Goal: Entertainment & Leisure: Browse casually

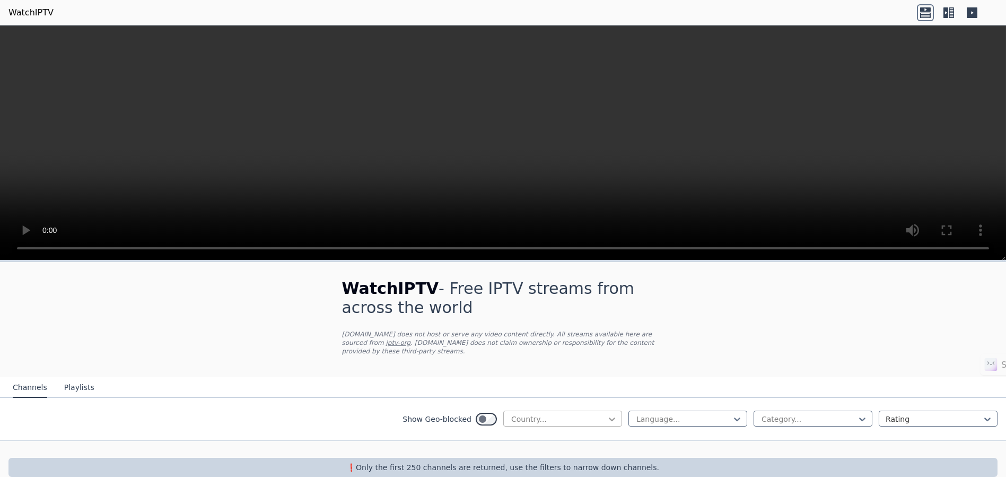
click at [607, 414] on icon at bounding box center [612, 419] width 11 height 11
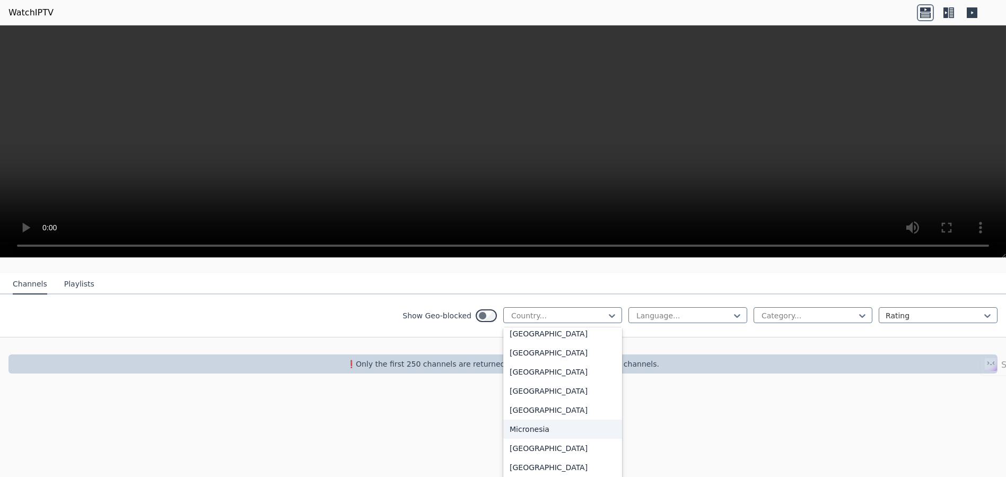
scroll to position [100, 0]
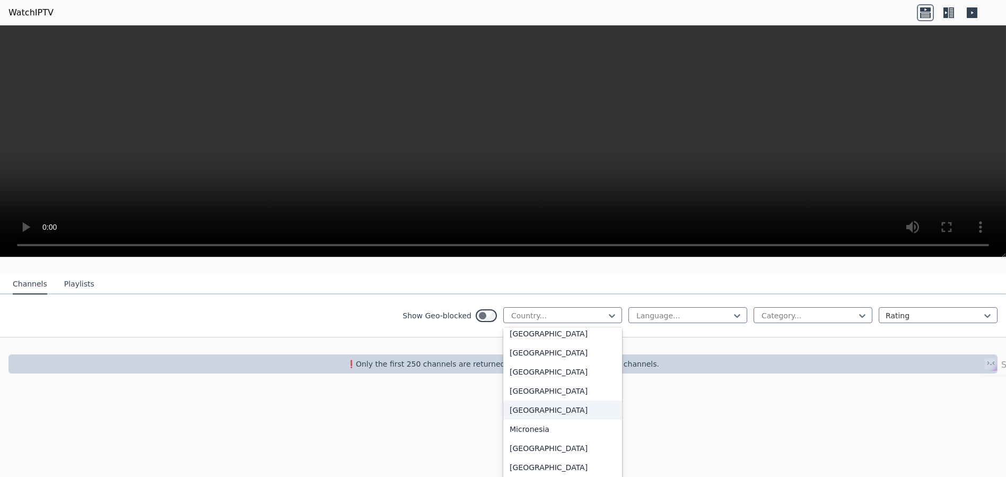
click at [77, 274] on button "Playlists" at bounding box center [79, 284] width 30 height 20
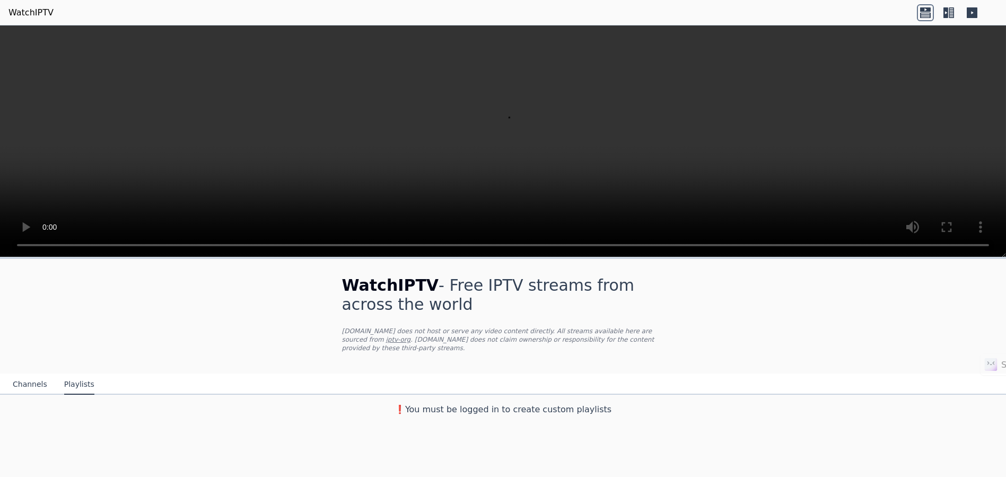
scroll to position [0, 0]
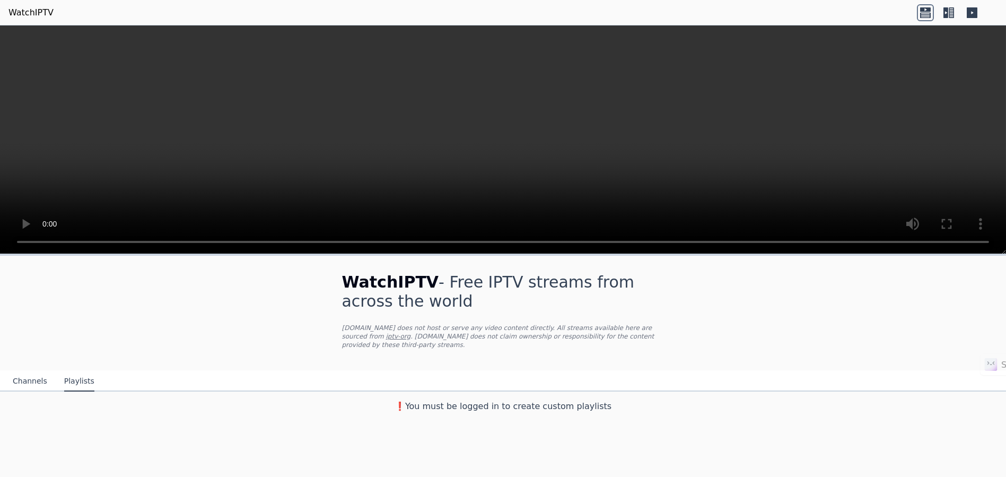
click at [775, 309] on div "WatchIPTV - Free IPTV streams from across the world [DOMAIN_NAME] does not host…" at bounding box center [503, 336] width 1006 height 161
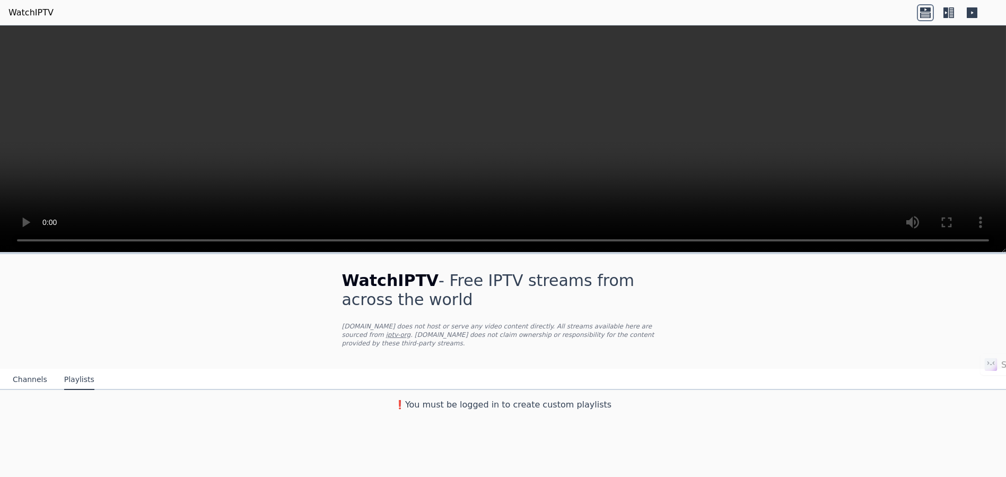
click at [32, 370] on button "Channels" at bounding box center [30, 380] width 34 height 20
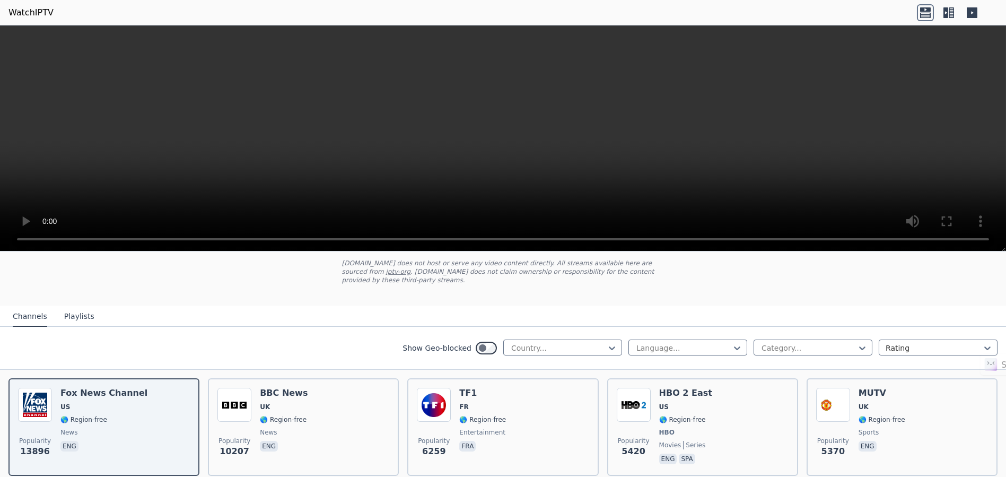
scroll to position [59, 0]
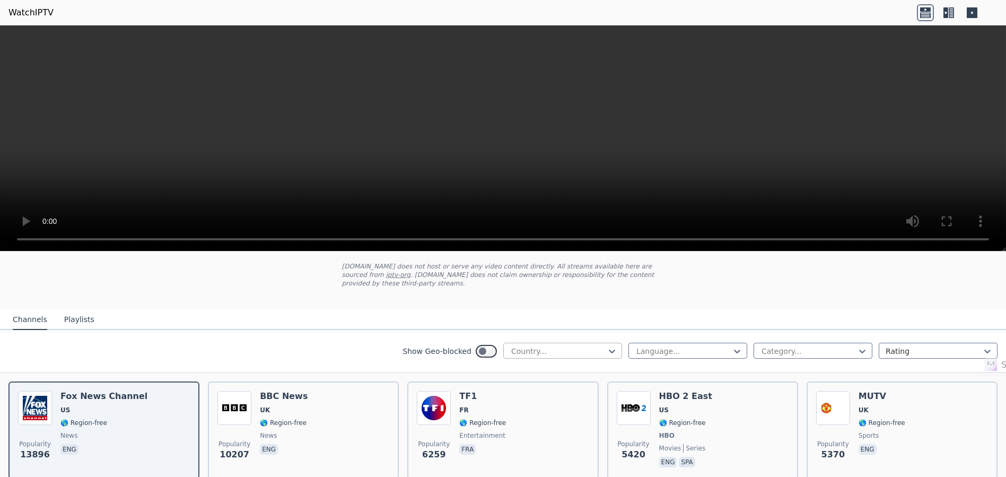
click at [609, 343] on div "Country..." at bounding box center [562, 351] width 119 height 16
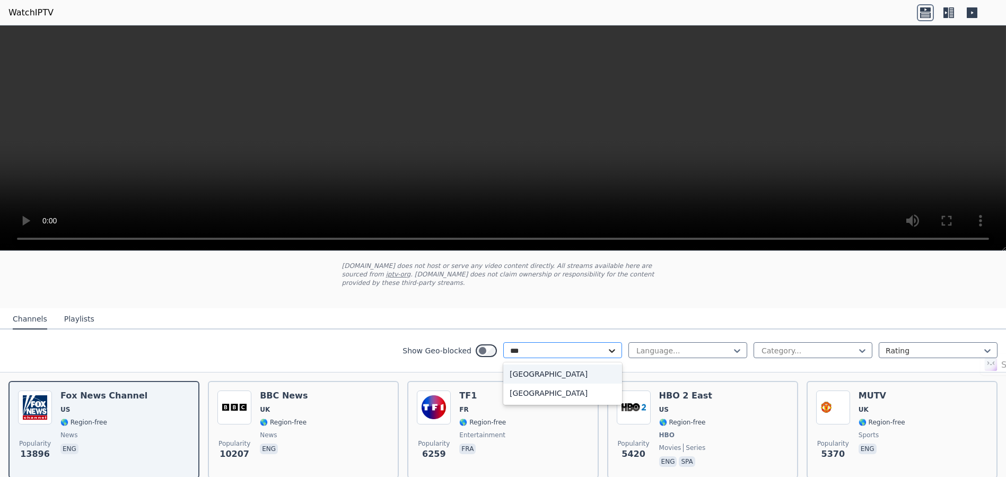
type input "****"
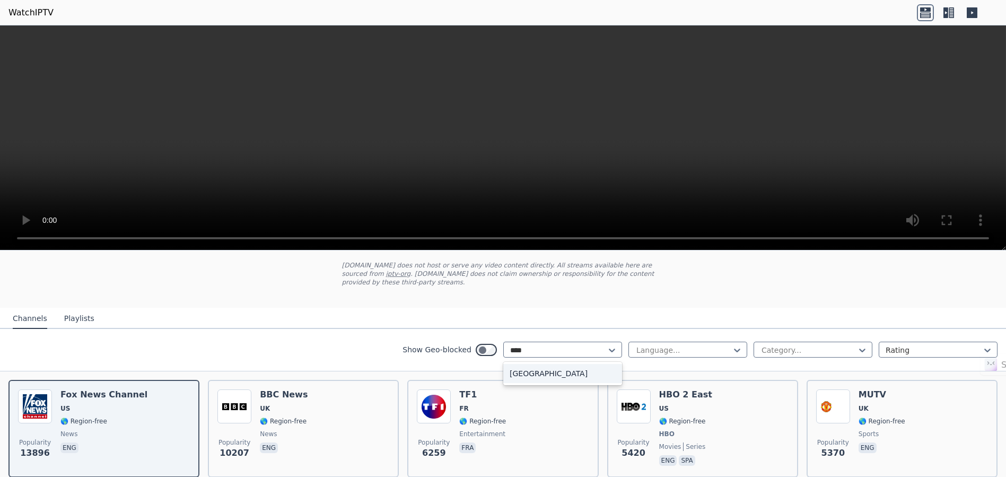
click at [576, 364] on div "[GEOGRAPHIC_DATA]" at bounding box center [562, 373] width 119 height 19
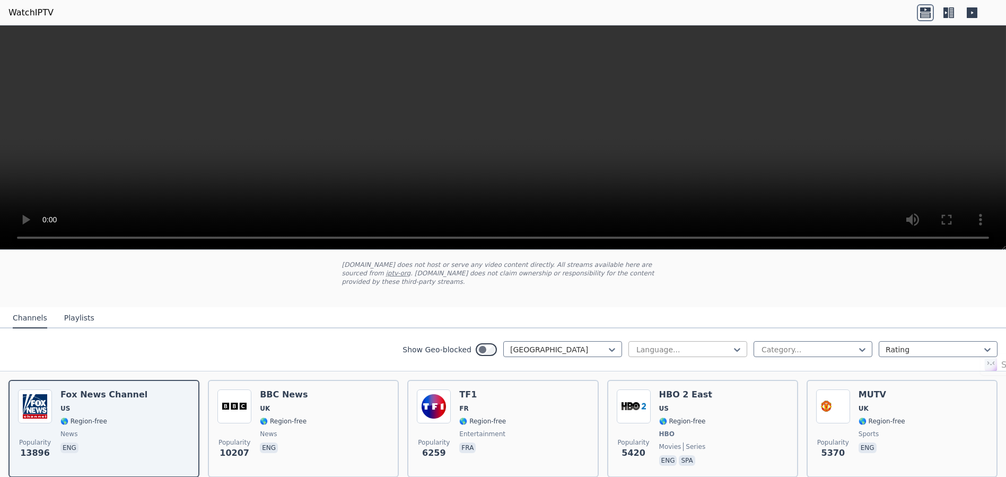
click at [734, 341] on div "Language..." at bounding box center [688, 349] width 119 height 16
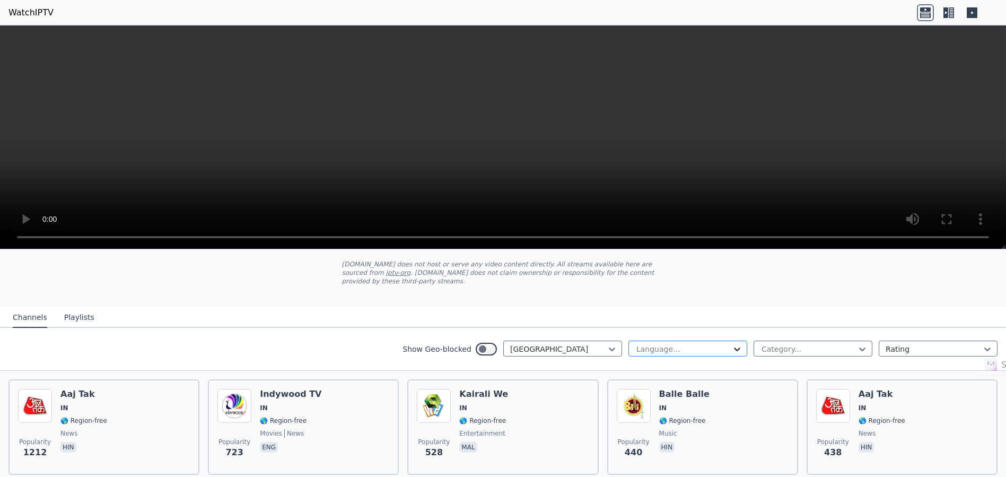
click at [734, 347] on icon at bounding box center [737, 349] width 6 height 4
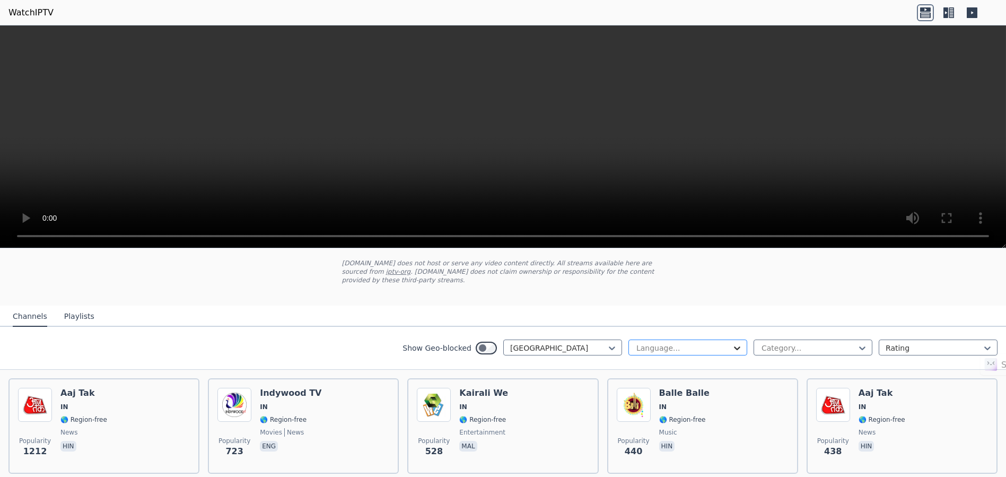
click at [734, 347] on icon at bounding box center [737, 349] width 6 height 4
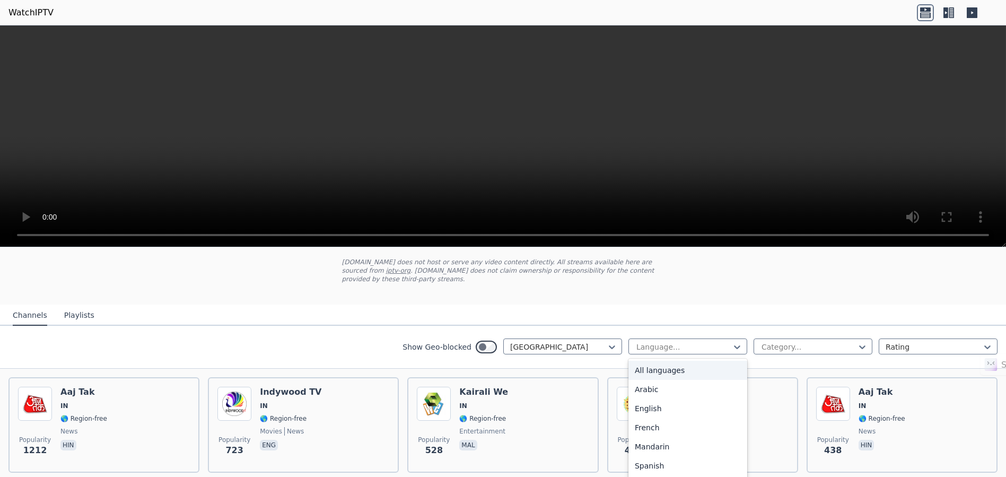
click at [767, 304] on nav "Channels Playlists" at bounding box center [503, 314] width 1006 height 21
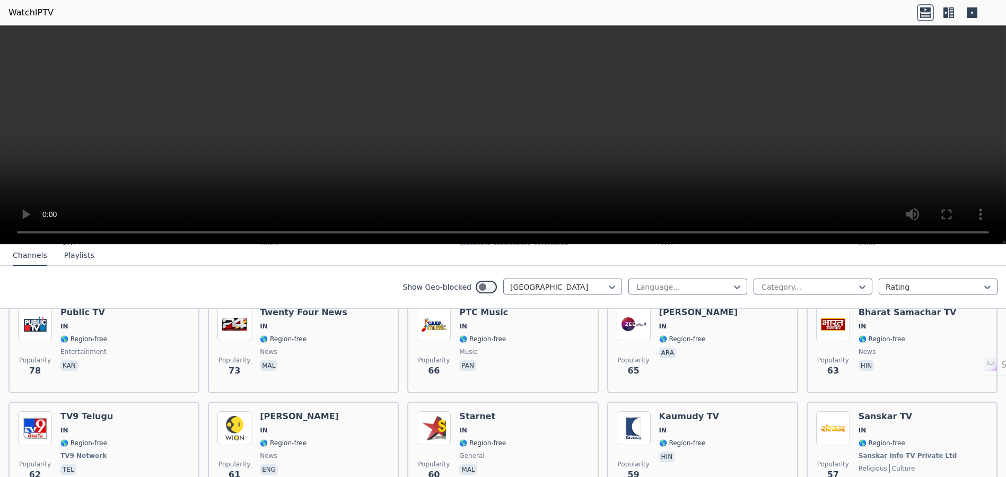
scroll to position [1001, 0]
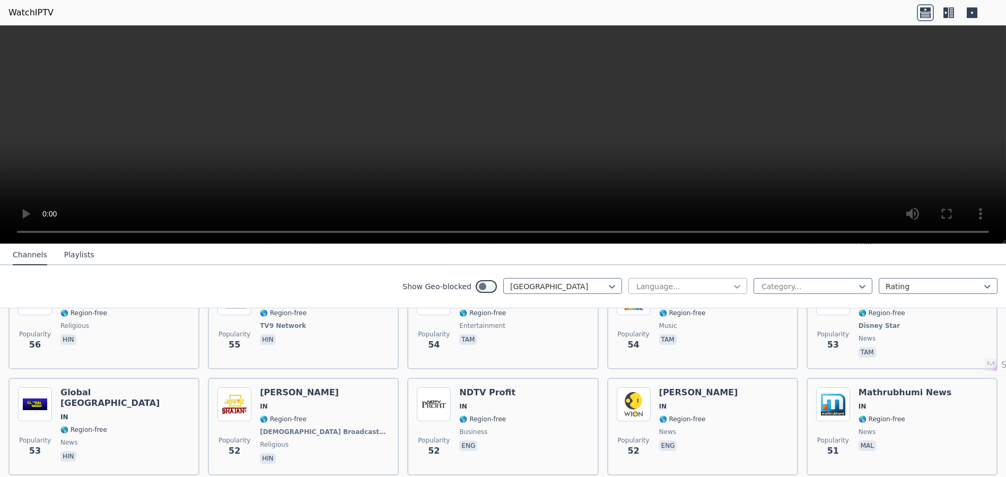
click at [732, 289] on icon at bounding box center [737, 286] width 11 height 11
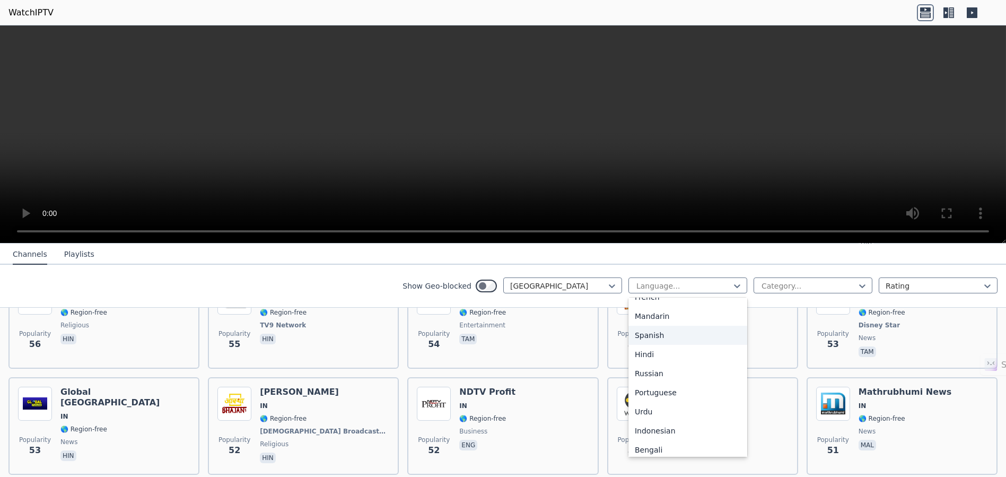
scroll to position [59, 0]
click at [664, 370] on div "Hindi" at bounding box center [688, 364] width 119 height 19
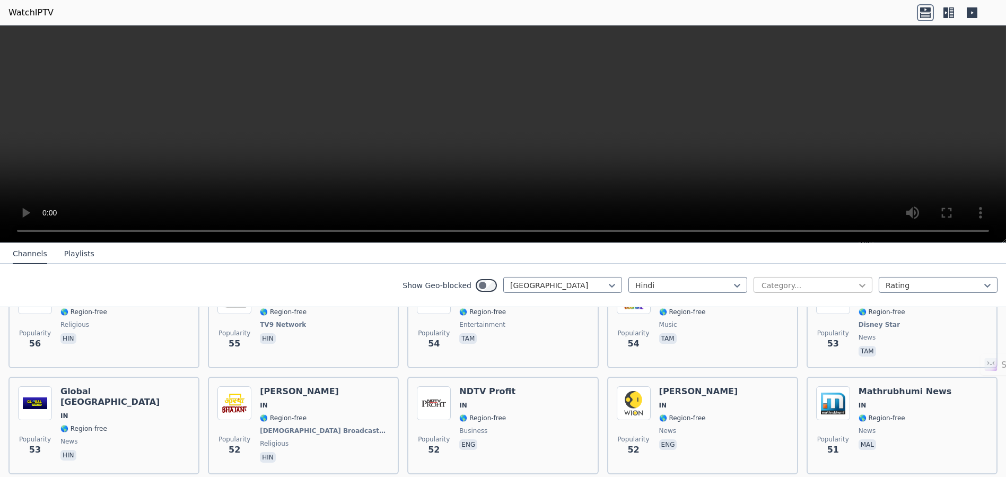
click at [859, 285] on icon at bounding box center [862, 286] width 6 height 4
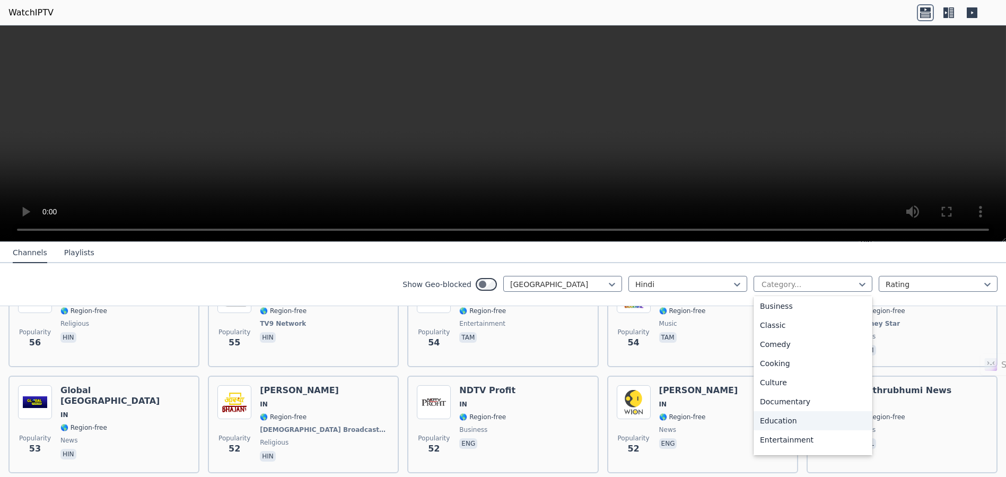
scroll to position [118, 0]
click at [814, 384] on div "Entertainment" at bounding box center [813, 380] width 119 height 19
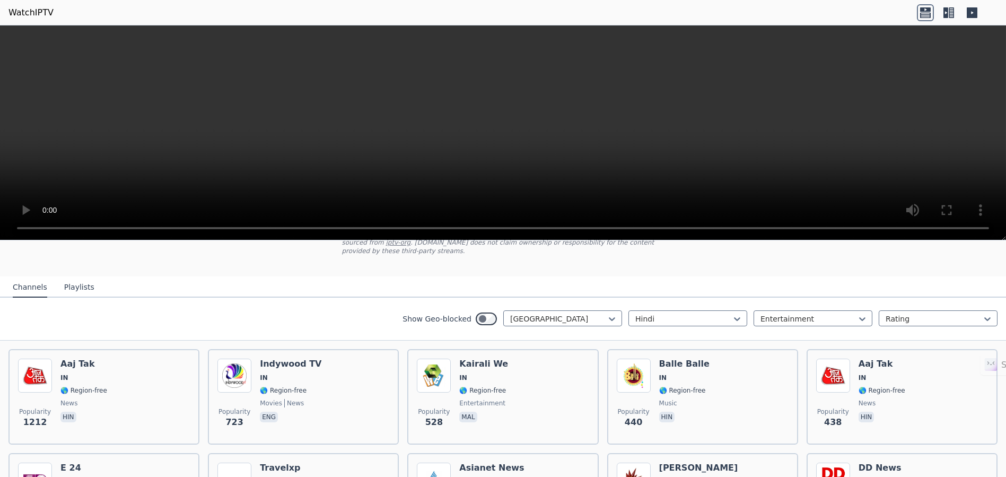
scroll to position [59, 0]
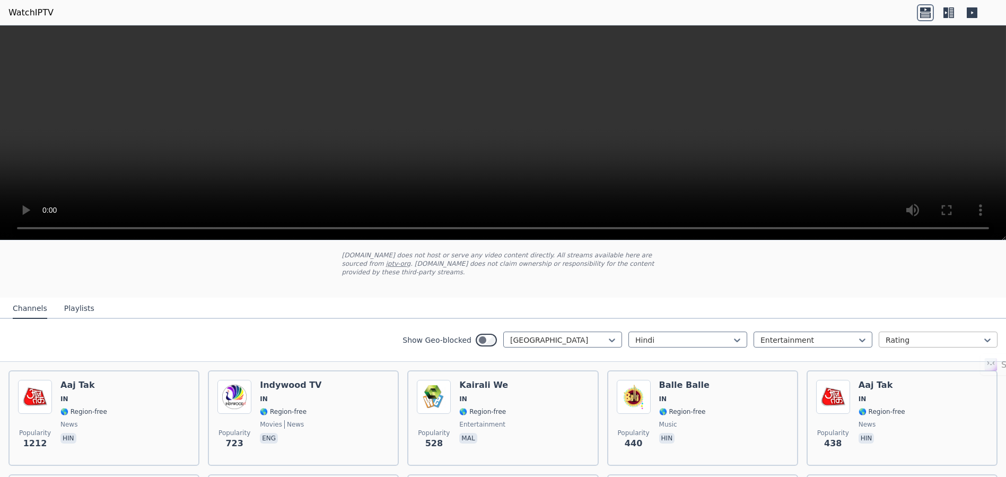
click at [961, 335] on div at bounding box center [934, 340] width 97 height 11
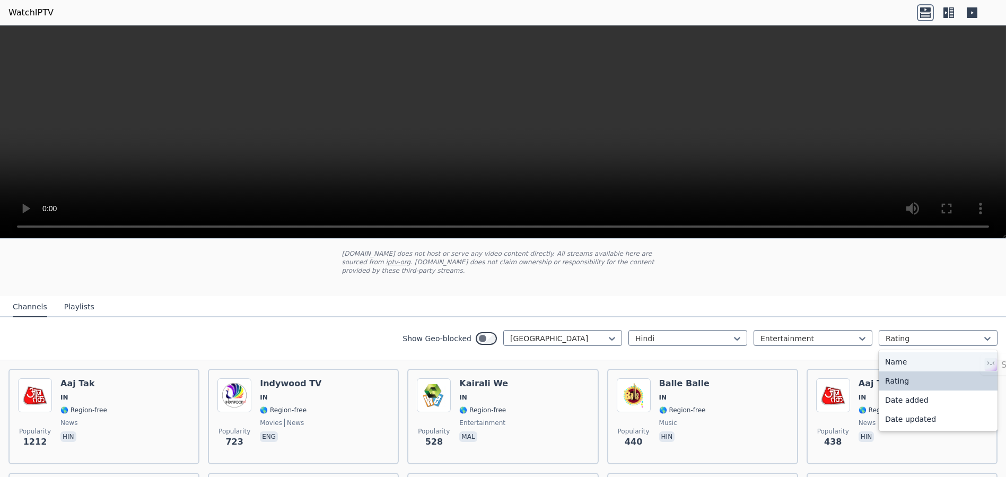
click at [940, 352] on div "Name" at bounding box center [938, 361] width 119 height 19
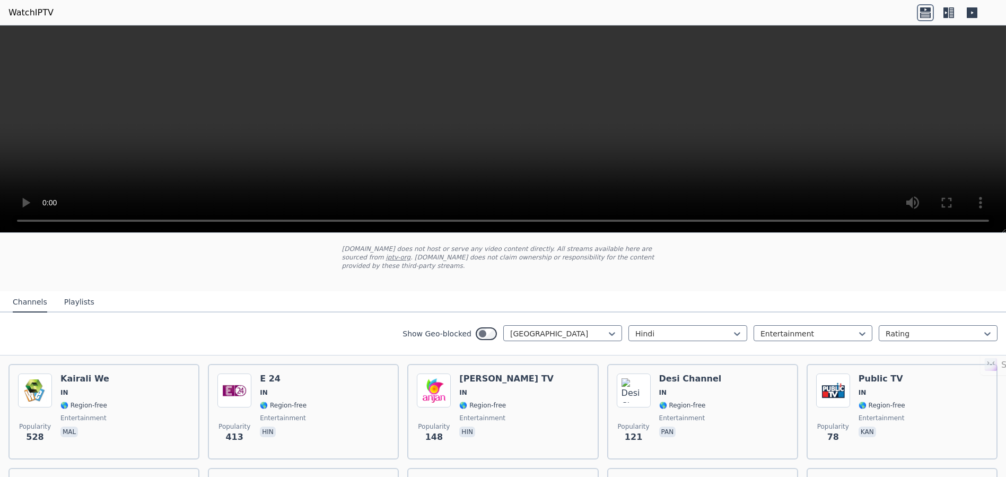
scroll to position [47, 0]
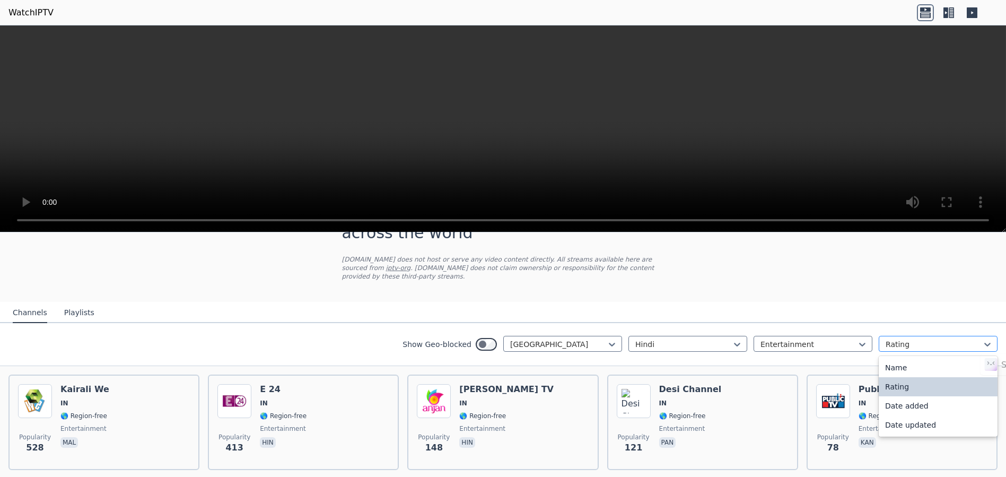
click at [953, 339] on div at bounding box center [934, 344] width 97 height 11
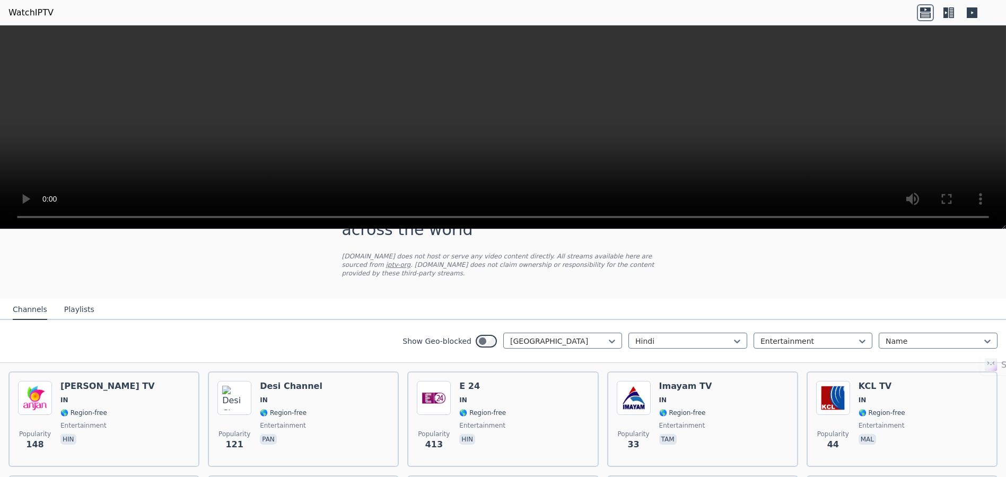
click at [885, 320] on div "Show Geo-blocked India Hindi Entertainment Name" at bounding box center [503, 341] width 1006 height 43
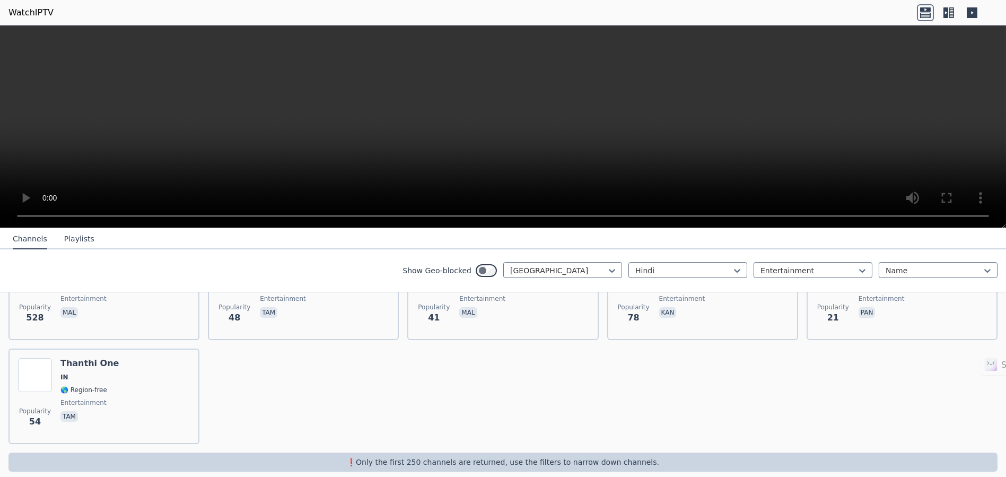
scroll to position [41, 0]
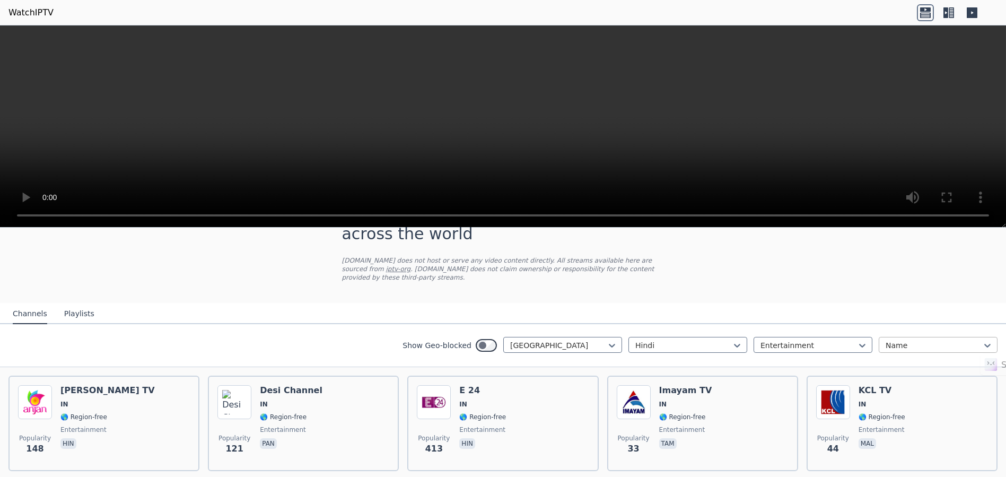
click at [930, 340] on div at bounding box center [934, 345] width 97 height 11
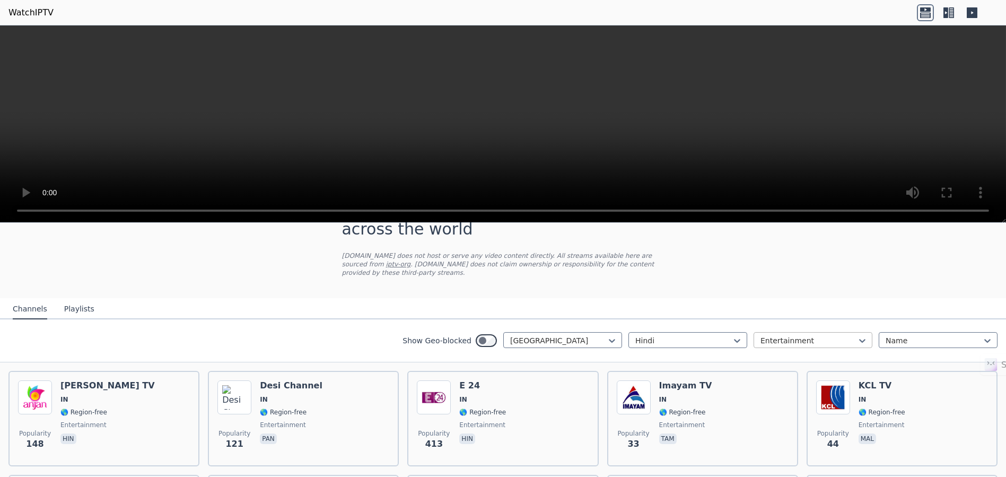
click at [808, 335] on div at bounding box center [809, 340] width 97 height 11
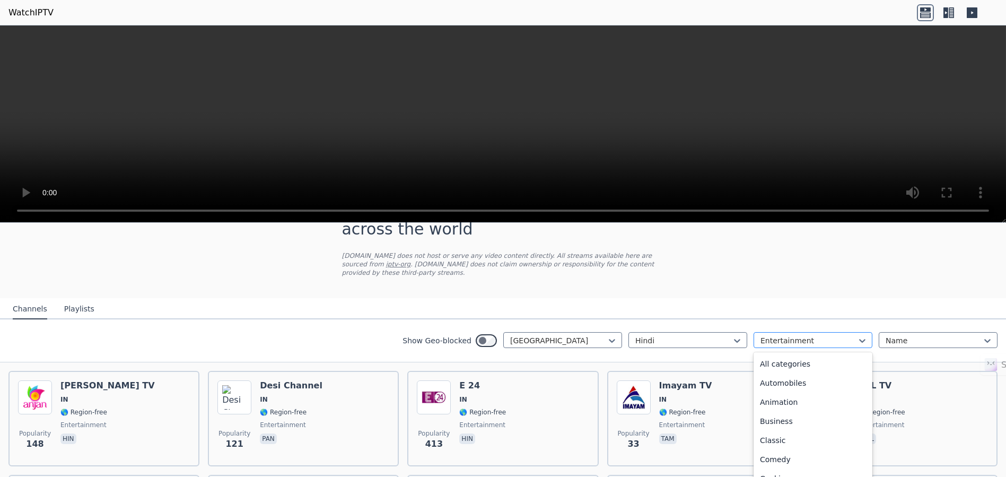
scroll to position [59, 0]
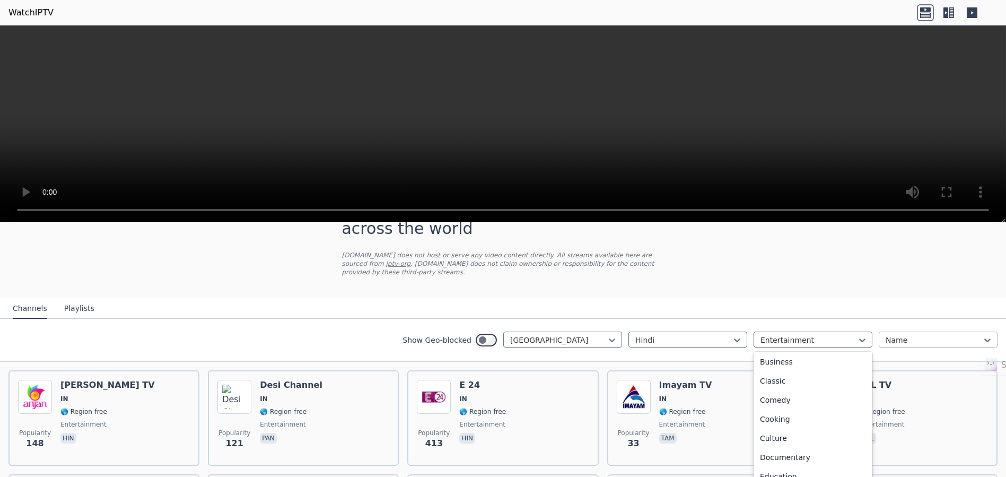
click at [892, 335] on div at bounding box center [934, 340] width 97 height 11
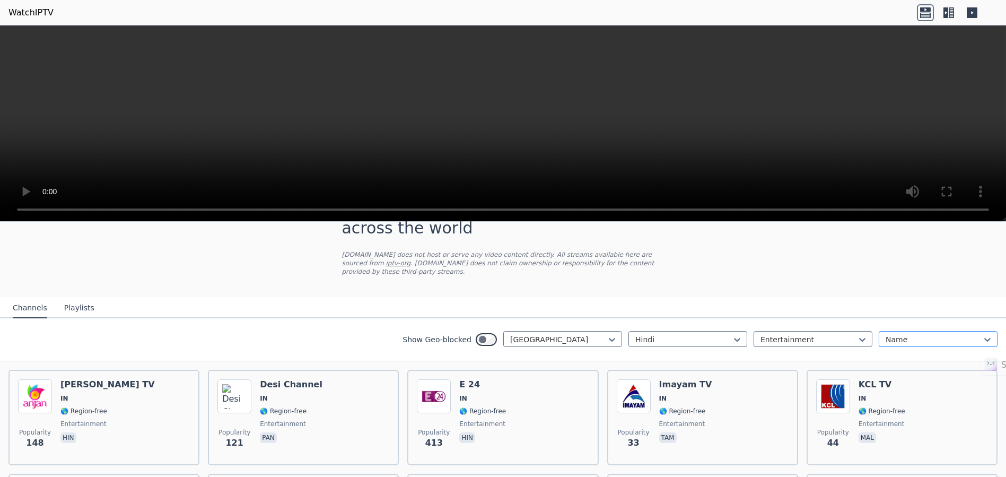
click at [933, 334] on div at bounding box center [934, 339] width 97 height 11
click at [699, 334] on div at bounding box center [683, 339] width 97 height 11
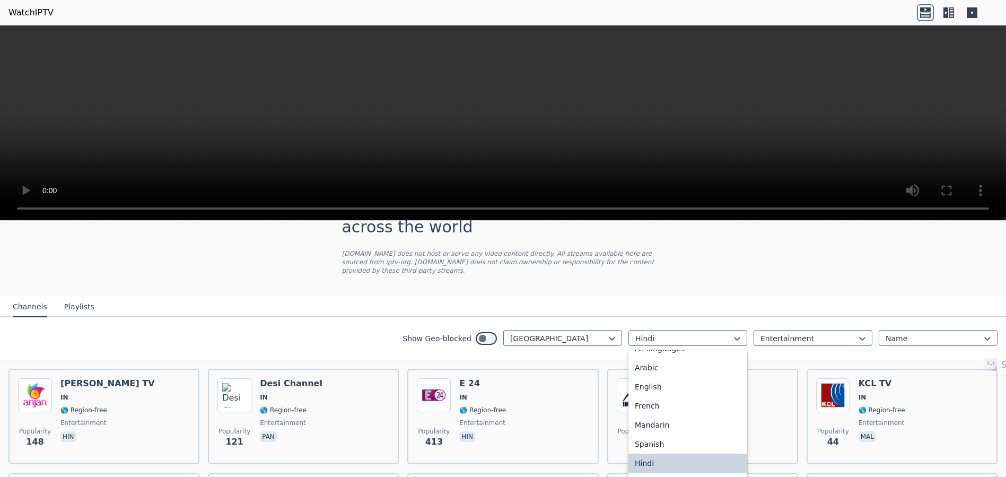
scroll to position [0, 0]
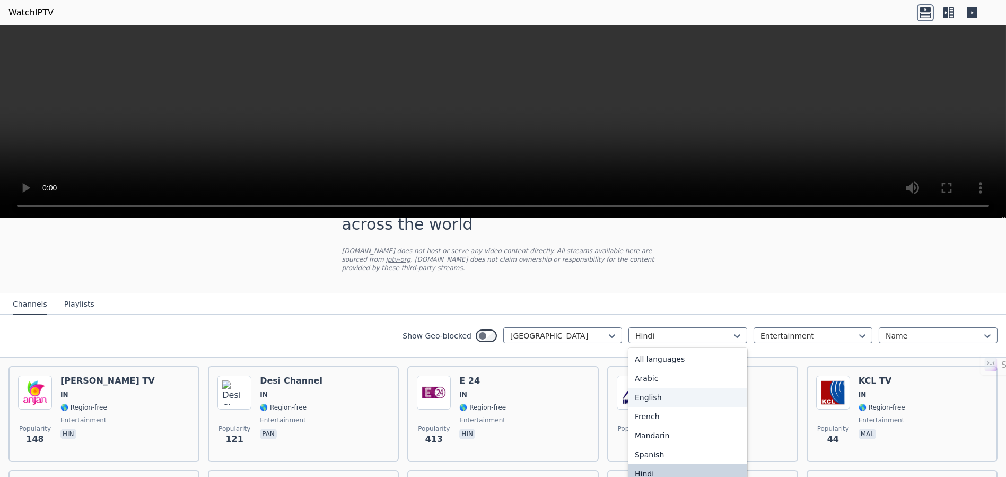
click at [650, 393] on div "English" at bounding box center [688, 397] width 119 height 19
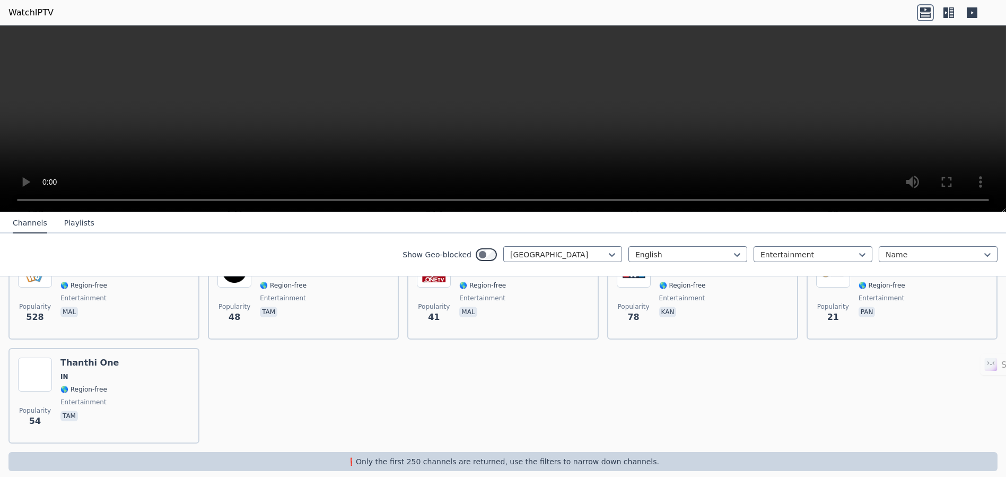
scroll to position [260, 0]
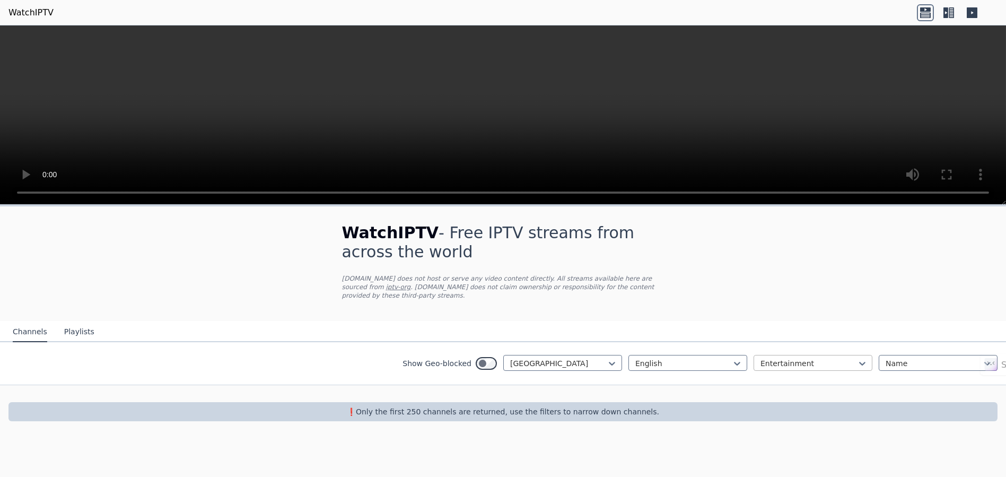
click at [852, 358] on div at bounding box center [809, 363] width 97 height 11
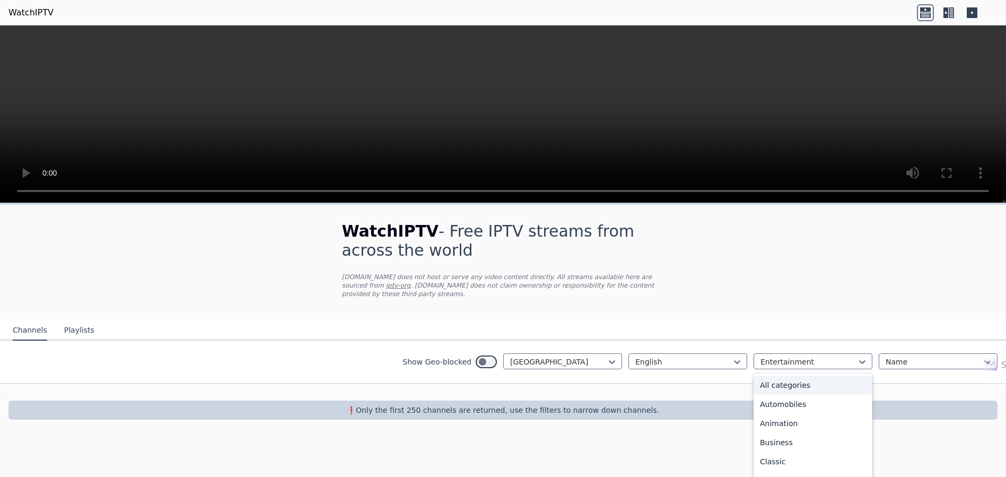
click at [809, 376] on div "All categories" at bounding box center [813, 385] width 119 height 19
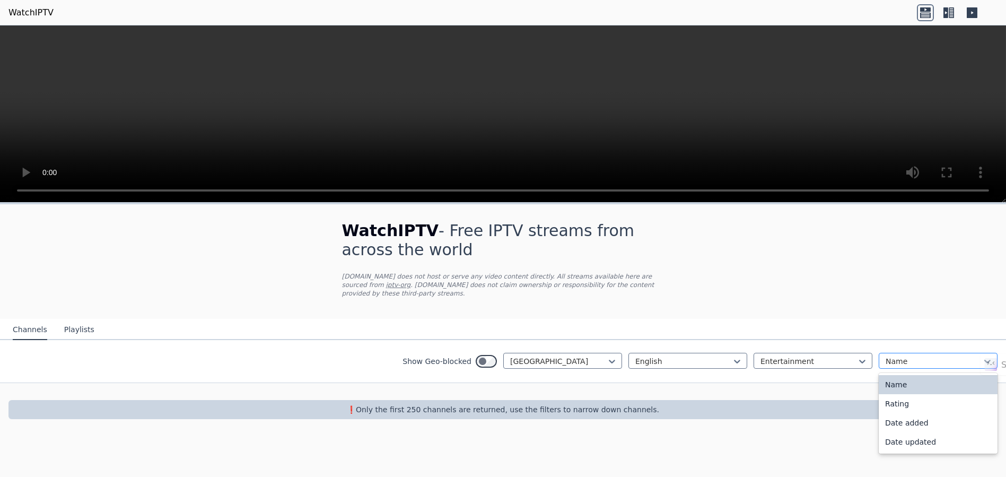
click at [912, 356] on div at bounding box center [934, 361] width 97 height 11
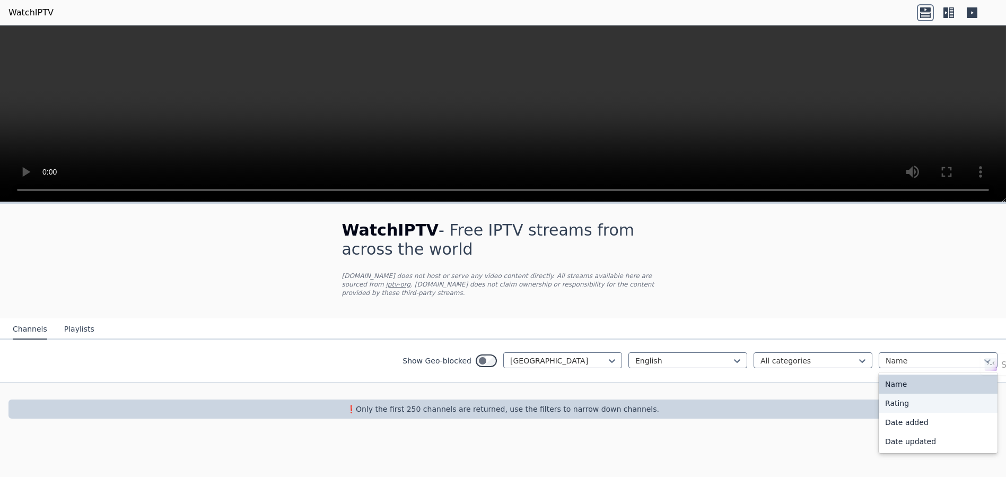
click at [900, 395] on div "Rating" at bounding box center [938, 403] width 119 height 19
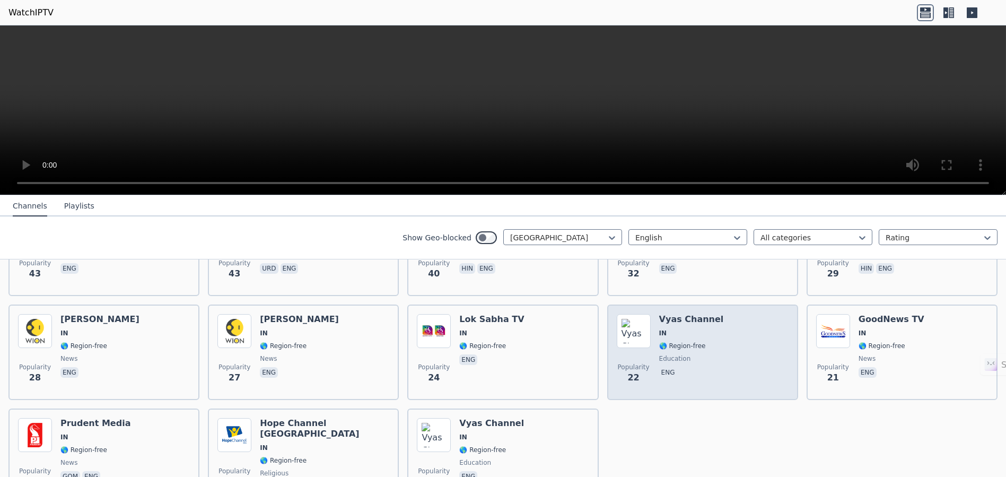
scroll to position [201, 0]
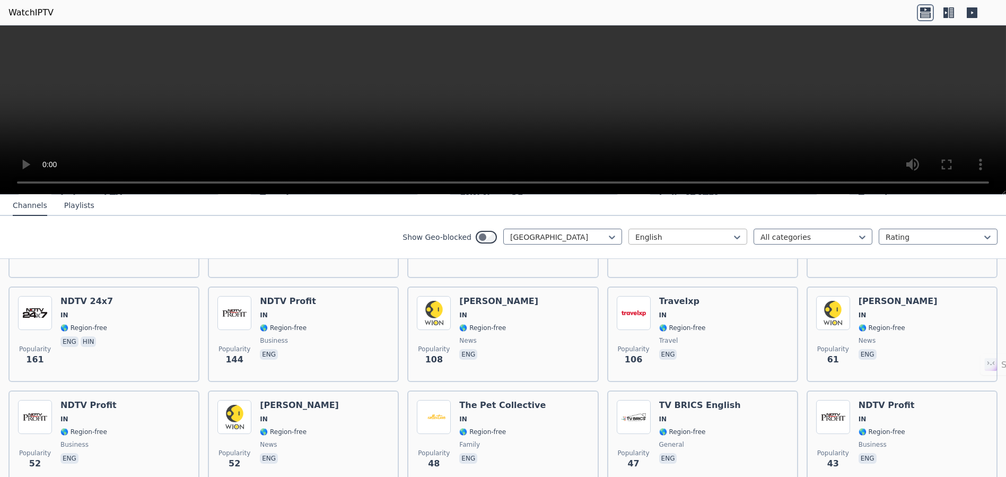
click at [687, 237] on div at bounding box center [683, 237] width 97 height 11
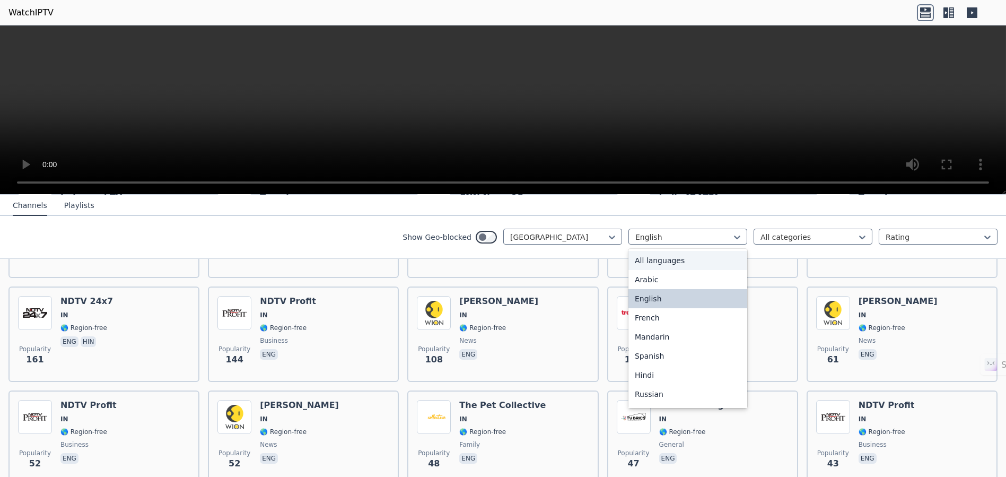
click at [675, 263] on div "All languages" at bounding box center [688, 260] width 119 height 19
